Goal: Task Accomplishment & Management: Manage account settings

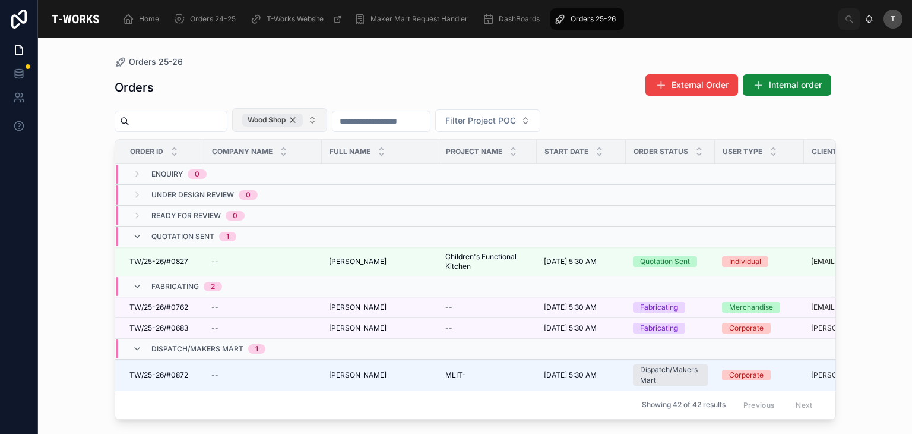
click at [303, 123] on div "Wood Shop" at bounding box center [272, 119] width 61 height 13
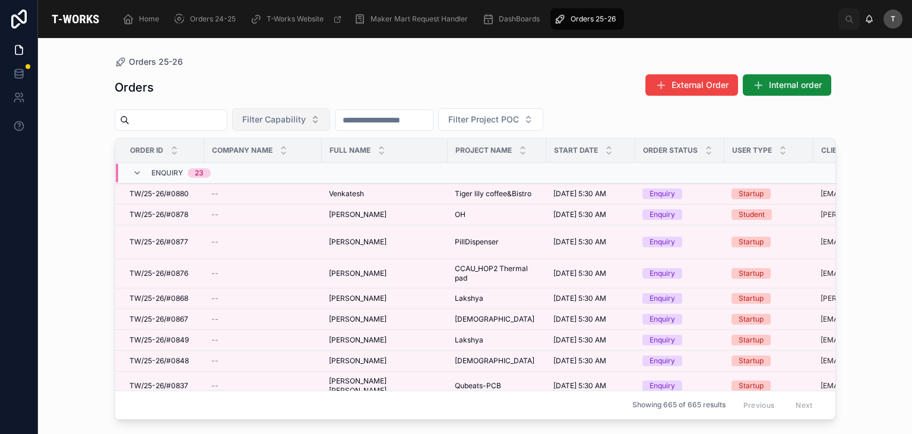
click at [216, 124] on input "text" at bounding box center [177, 120] width 97 height 17
type input "****"
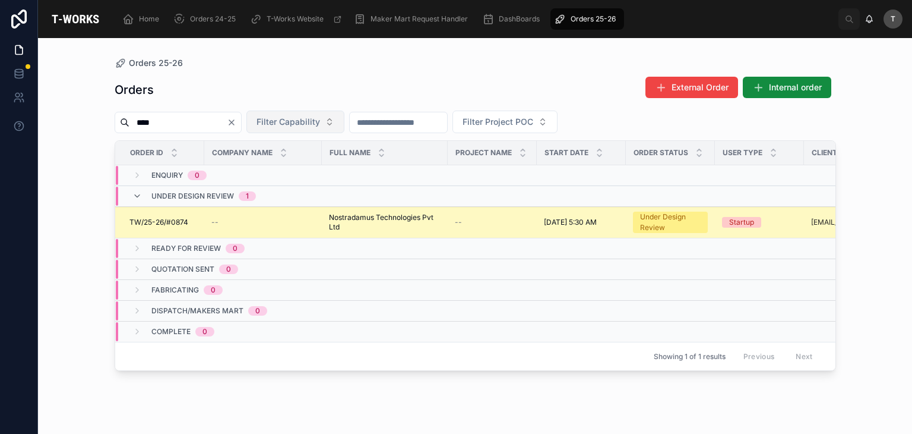
click at [168, 218] on span "TW/25-26/#0874" at bounding box center [158, 222] width 59 height 10
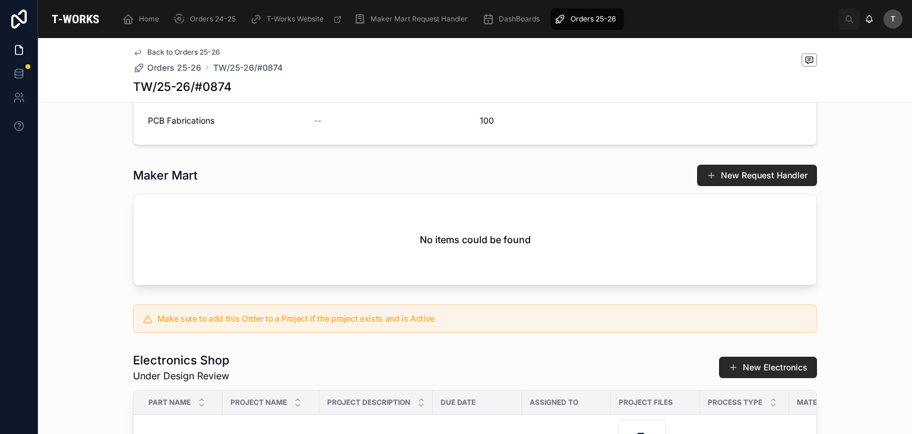
scroll to position [653, 0]
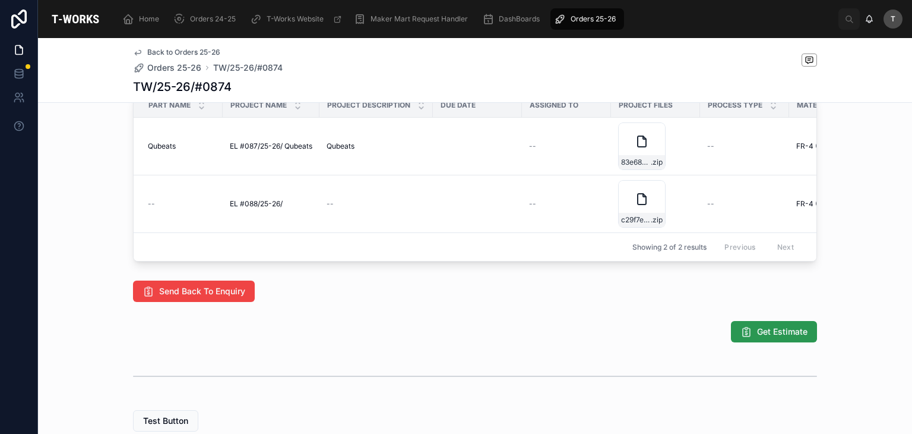
click at [781, 337] on span "Get Estimate" at bounding box center [782, 331] width 50 height 12
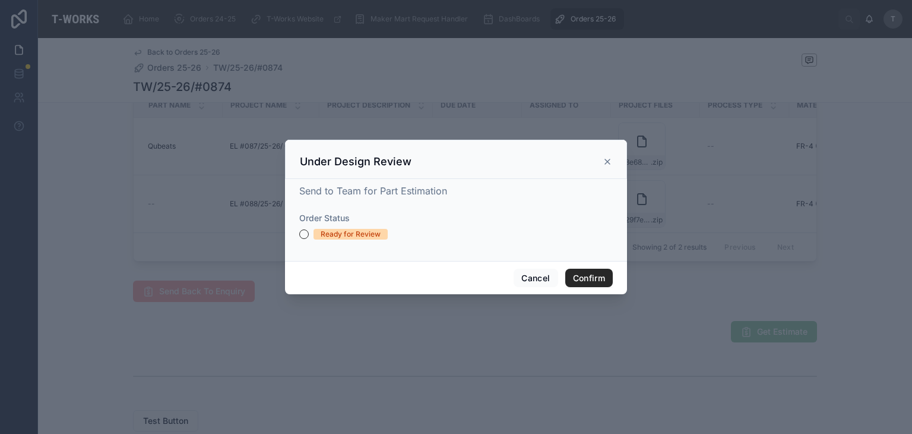
click at [290, 222] on div "Send to Team for Part Estimation Order Status Ready for Review" at bounding box center [456, 220] width 342 height 82
drag, startPoint x: 331, startPoint y: 231, endPoint x: 567, endPoint y: 257, distance: 237.2
click at [333, 231] on div "Ready for Review" at bounding box center [351, 234] width 60 height 11
click at [309, 231] on button "Ready for Review" at bounding box center [304, 234] width 10 height 10
click at [580, 274] on button "Confirm" at bounding box center [589, 277] width 48 height 19
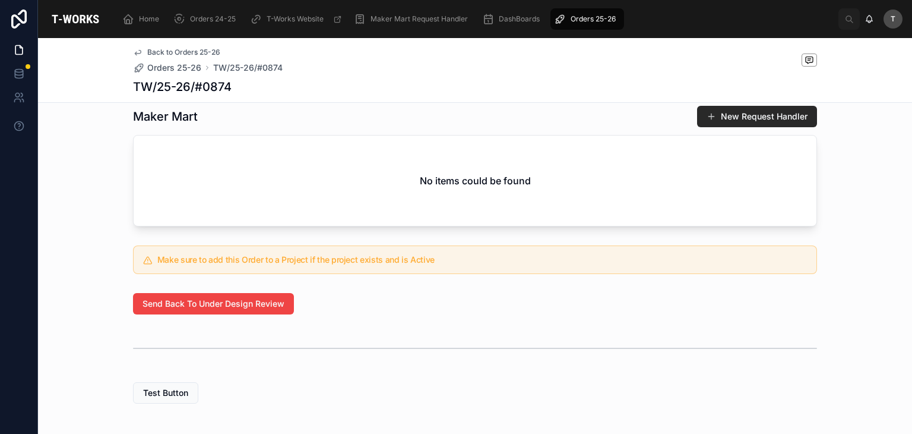
scroll to position [413, 0]
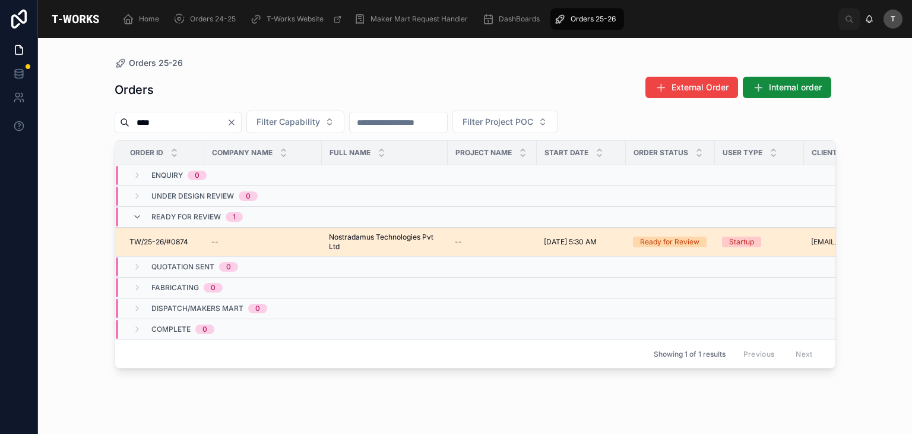
click at [360, 233] on span "Nostradamus Technologies Pvt Ltd" at bounding box center [385, 241] width 112 height 19
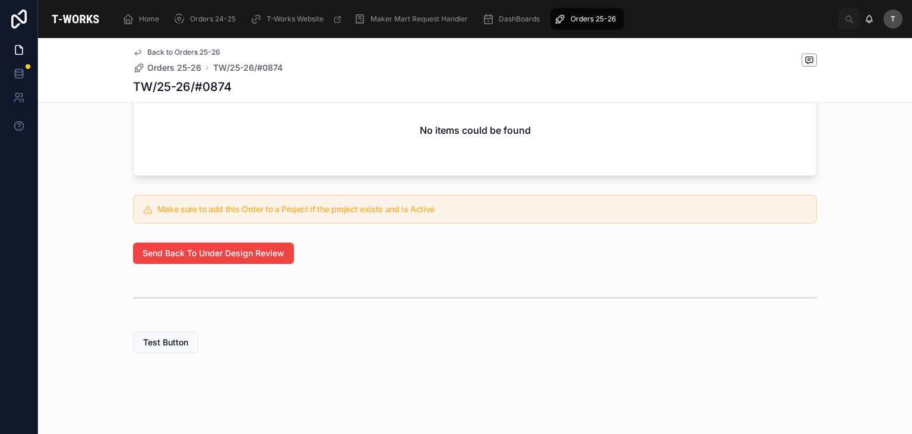
scroll to position [473, 0]
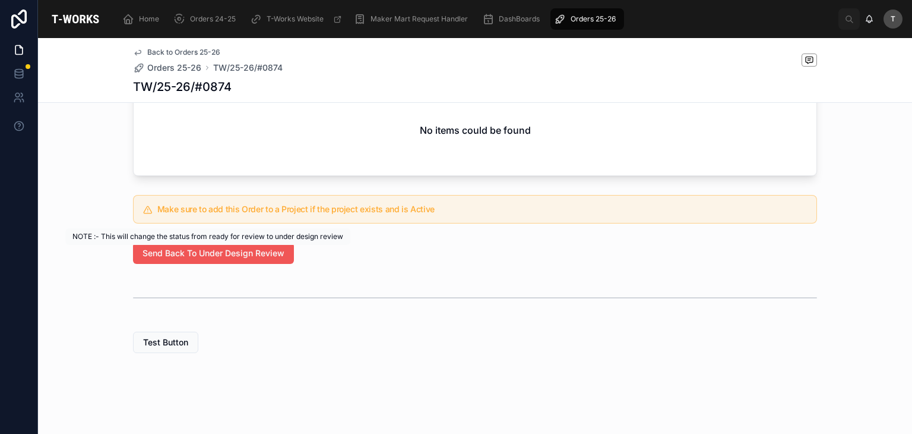
click at [229, 245] on div "Home Orders 24-25 T-Works Website Maker Mart Request Handler DashBoards Orders …" at bounding box center [475, 217] width 874 height 434
click at [255, 254] on span "Send Back To Under Design Review" at bounding box center [214, 253] width 142 height 12
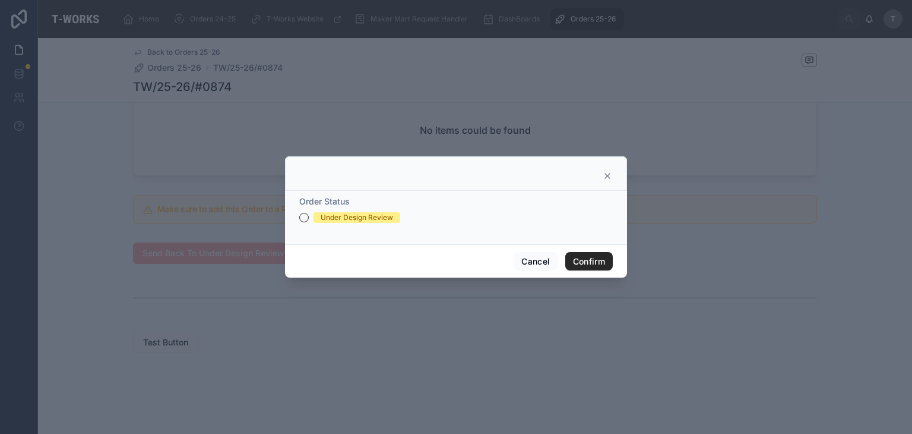
click at [383, 219] on div "Under Design Review" at bounding box center [357, 217] width 72 height 11
click at [309, 219] on button "Under Design Review" at bounding box center [304, 218] width 10 height 10
click at [591, 265] on button "Confirm" at bounding box center [589, 261] width 48 height 19
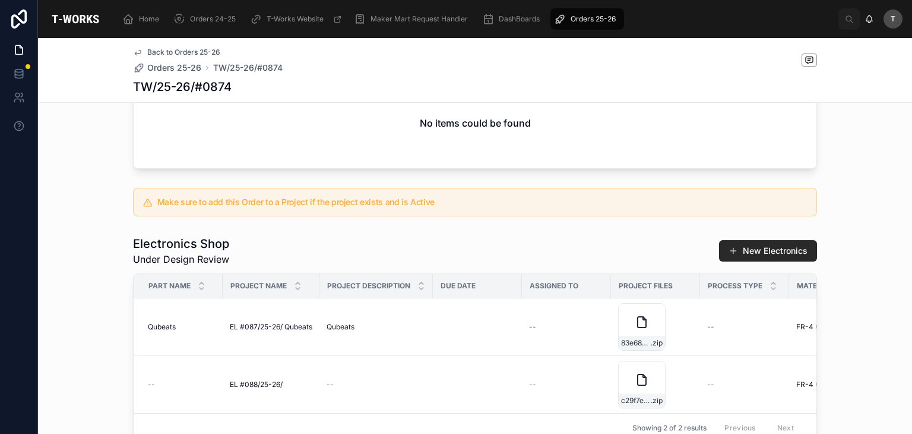
scroll to position [176, 0]
